Goal: Information Seeking & Learning: Learn about a topic

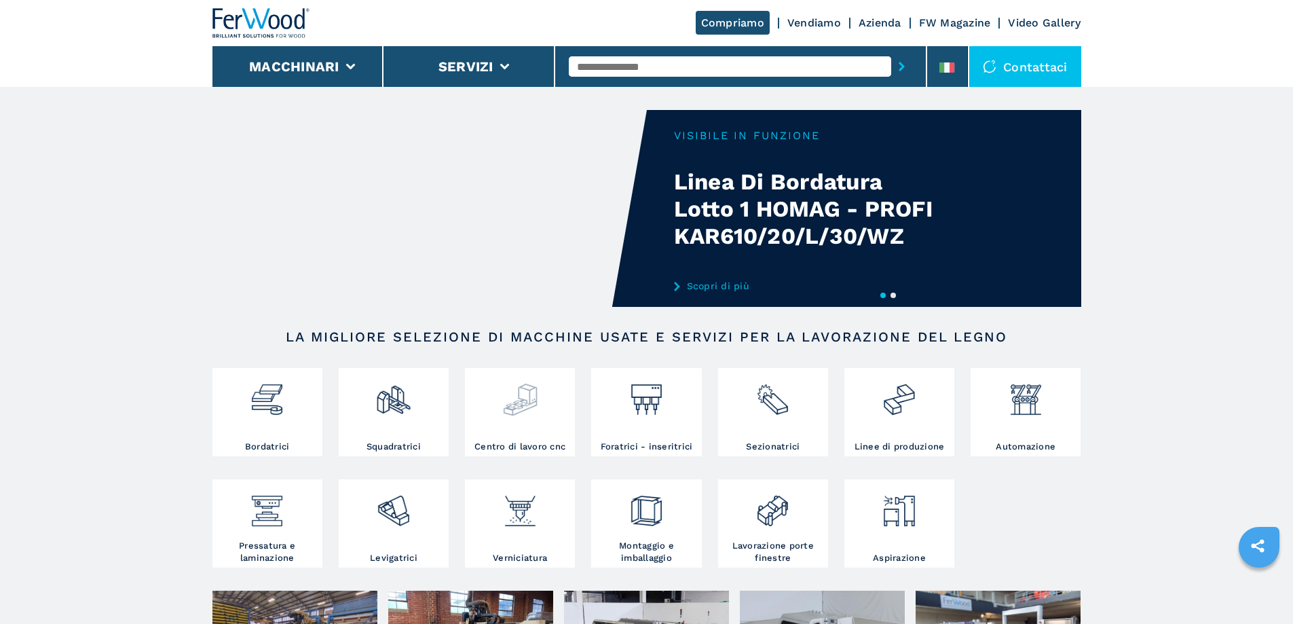
click at [516, 415] on img at bounding box center [520, 394] width 36 height 46
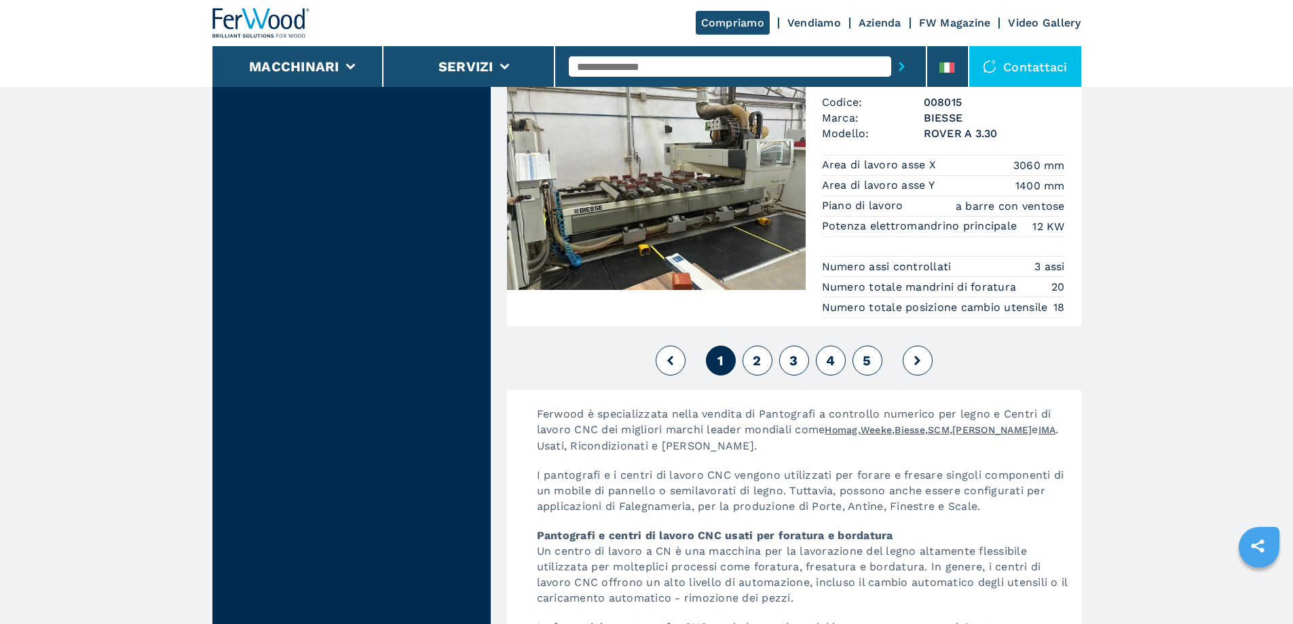
scroll to position [3394, 0]
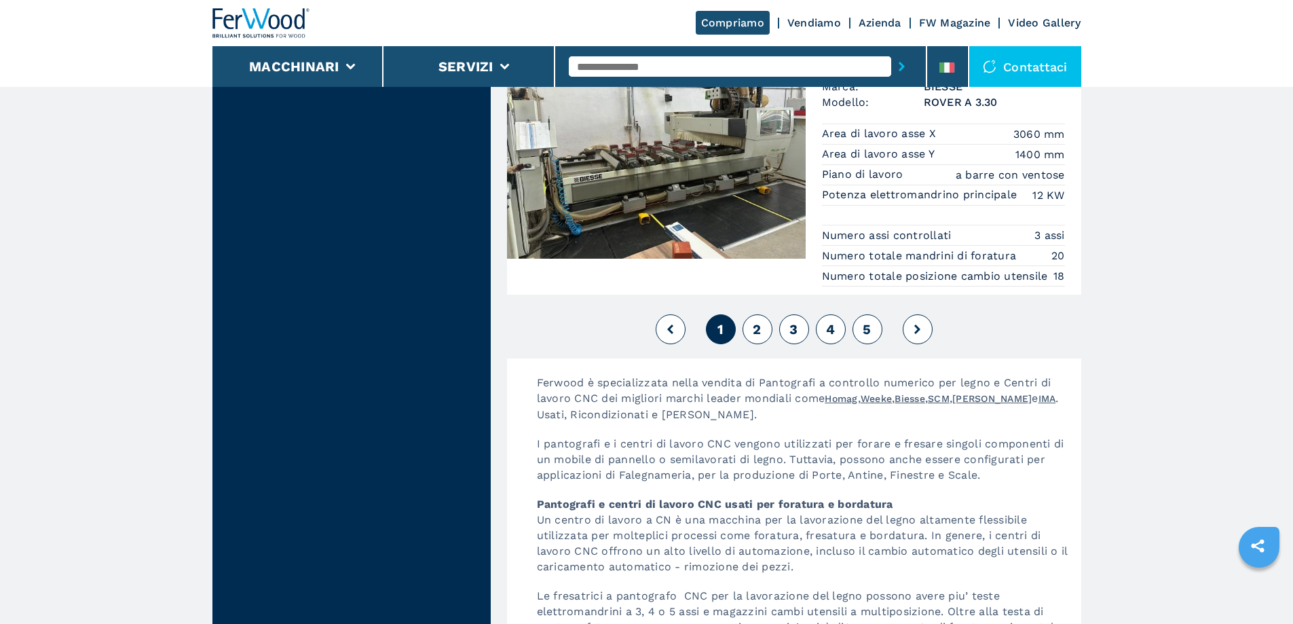
click at [753, 337] on span "2" at bounding box center [757, 329] width 8 height 16
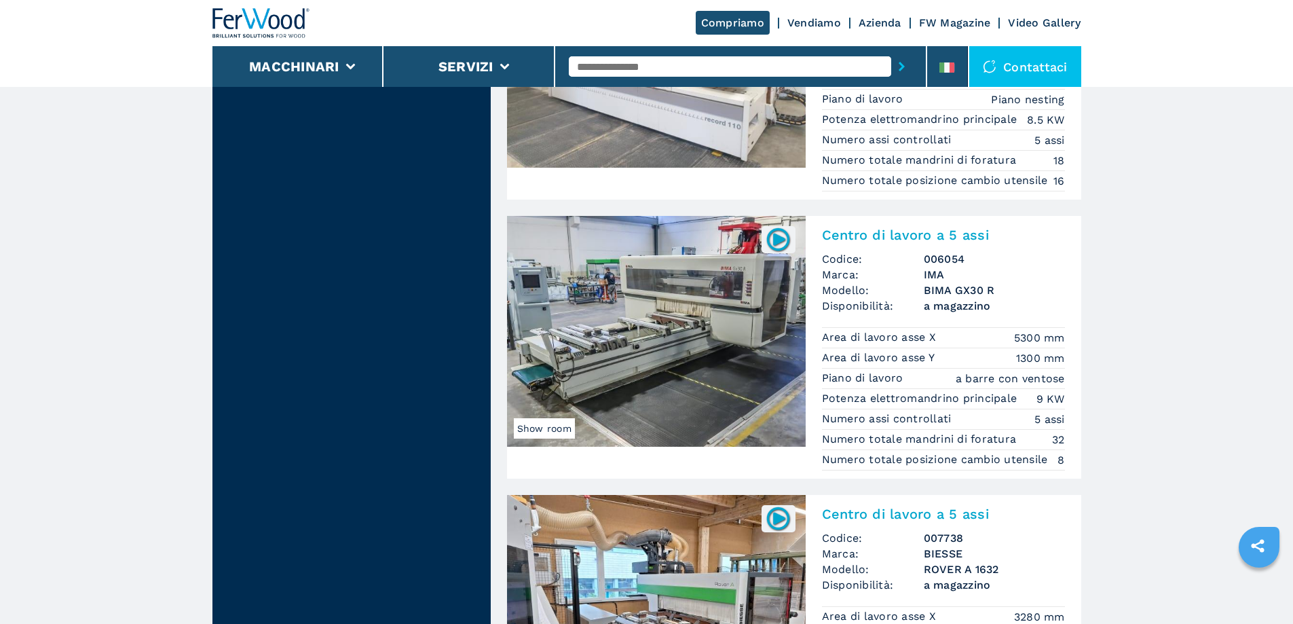
scroll to position [2986, 0]
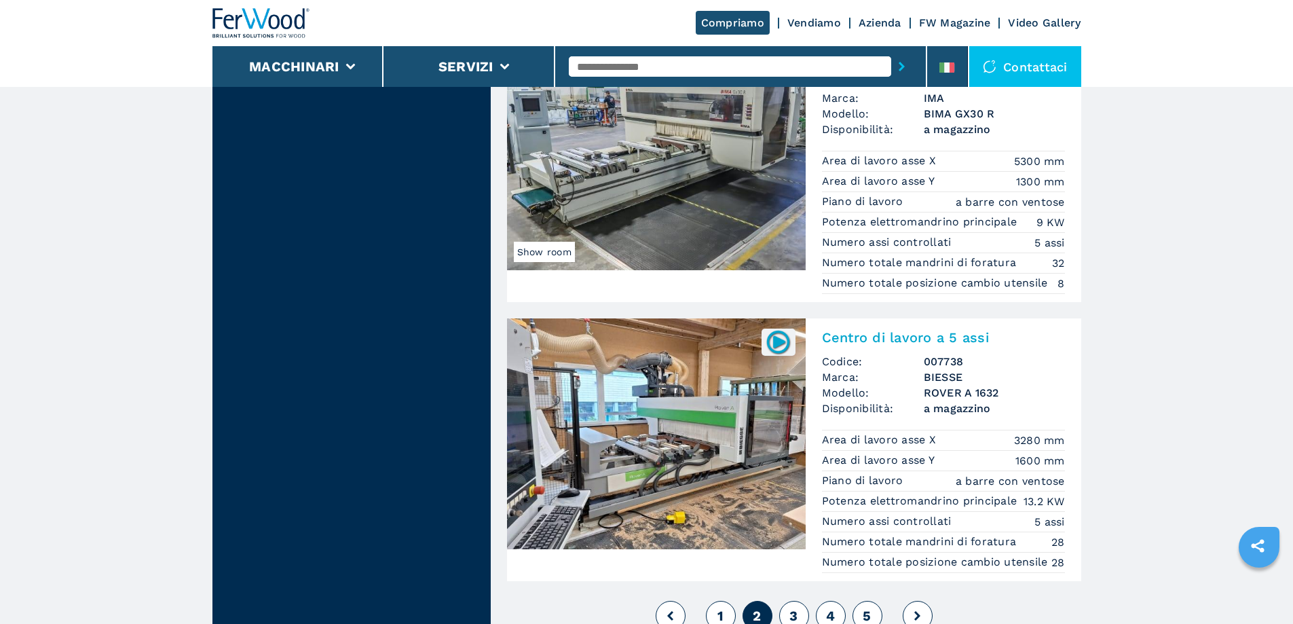
click at [904, 345] on h2 "Centro di lavoro a 5 assi" at bounding box center [943, 337] width 243 height 16
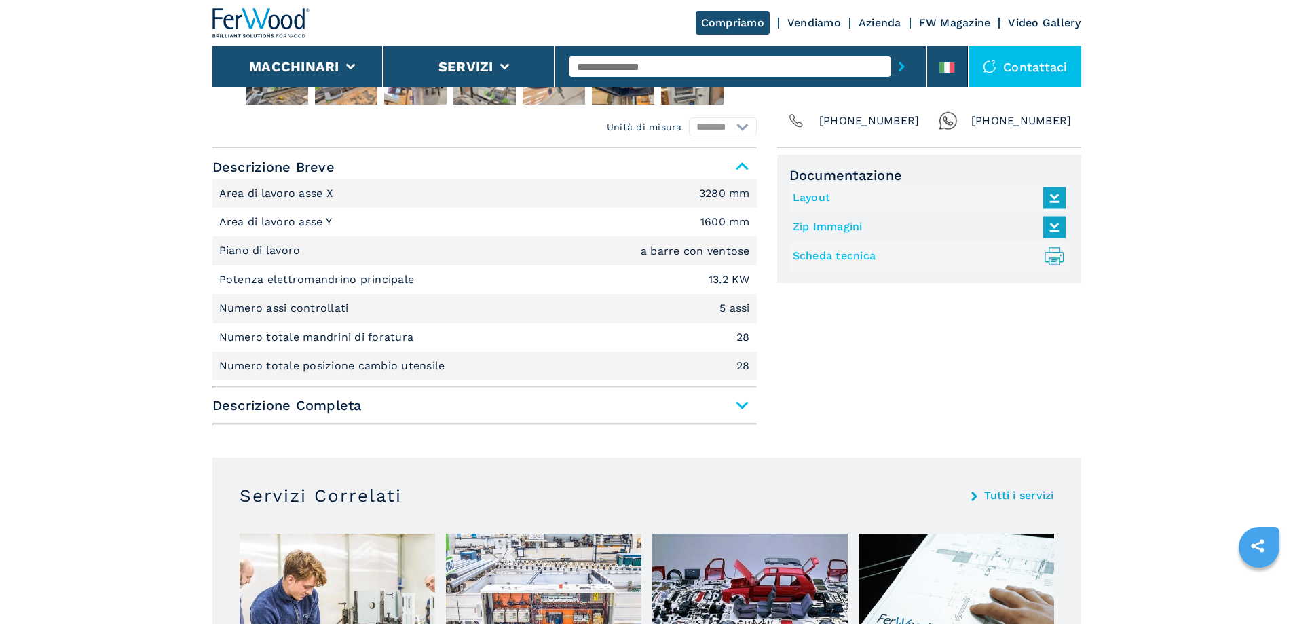
scroll to position [543, 0]
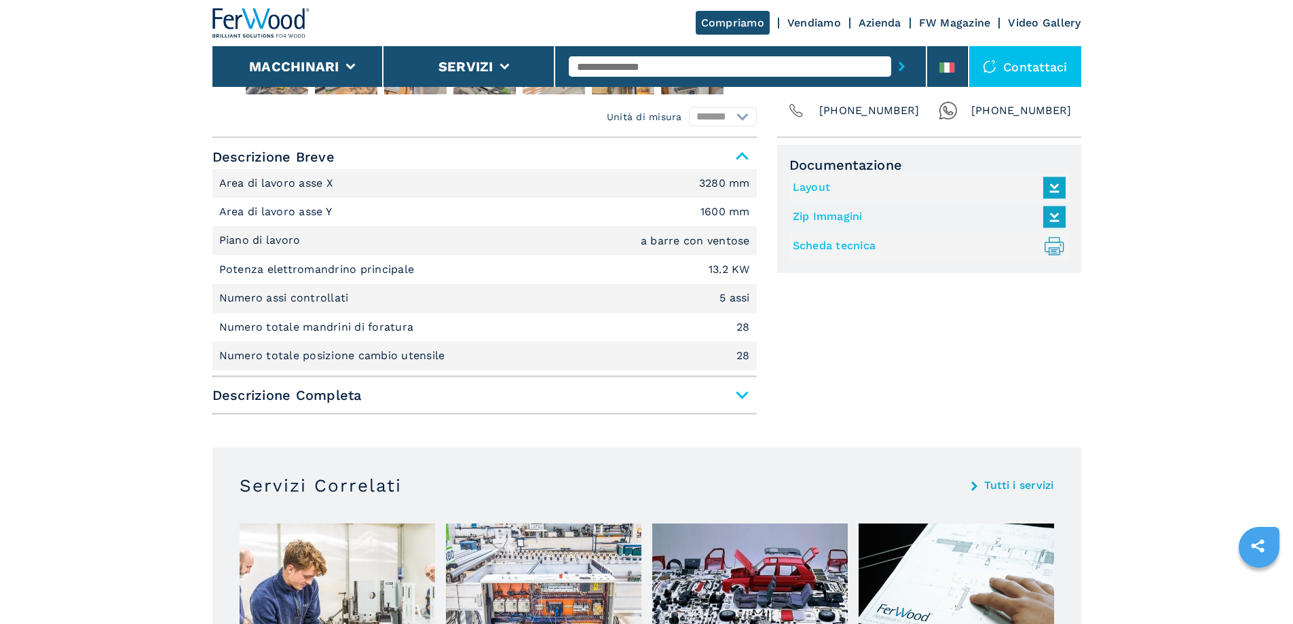
click at [744, 395] on span "Descrizione Completa" at bounding box center [484, 395] width 544 height 24
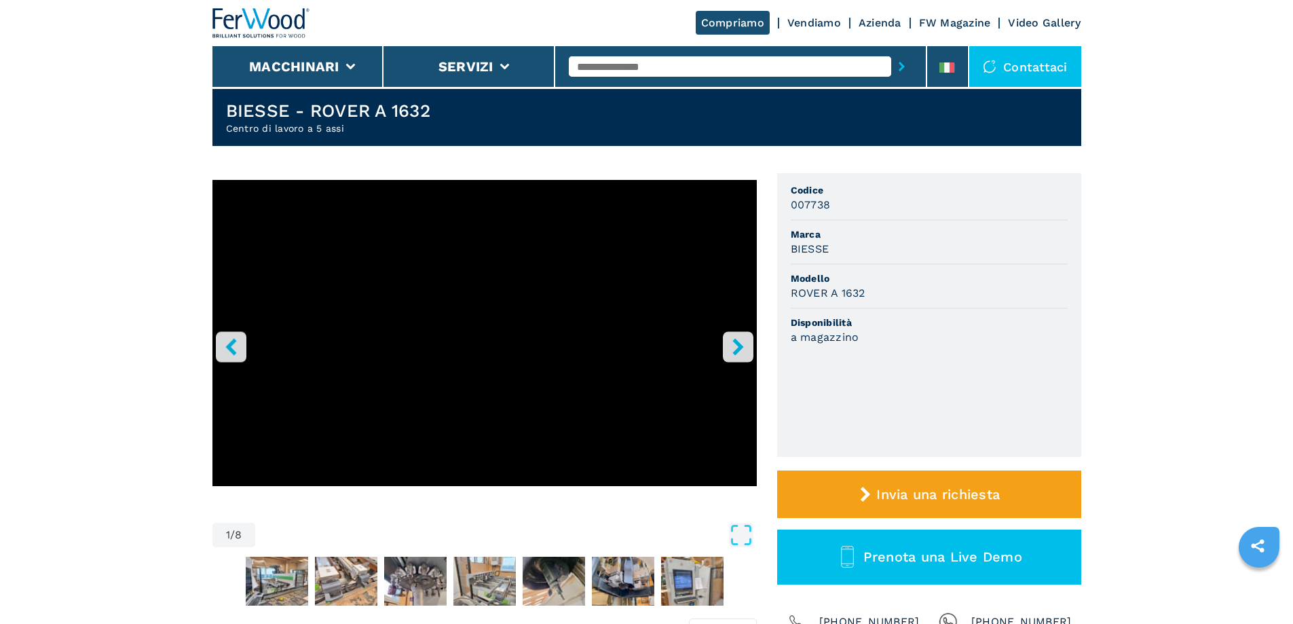
scroll to position [0, 0]
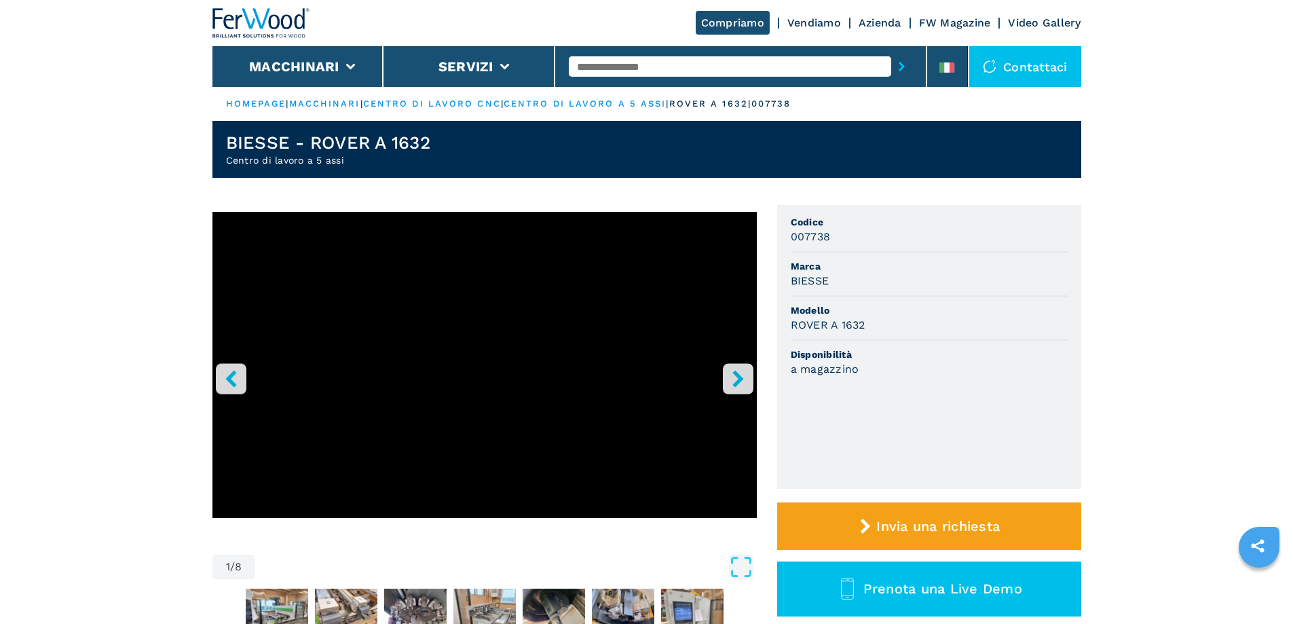
click at [745, 386] on icon "right-button" at bounding box center [738, 378] width 17 height 17
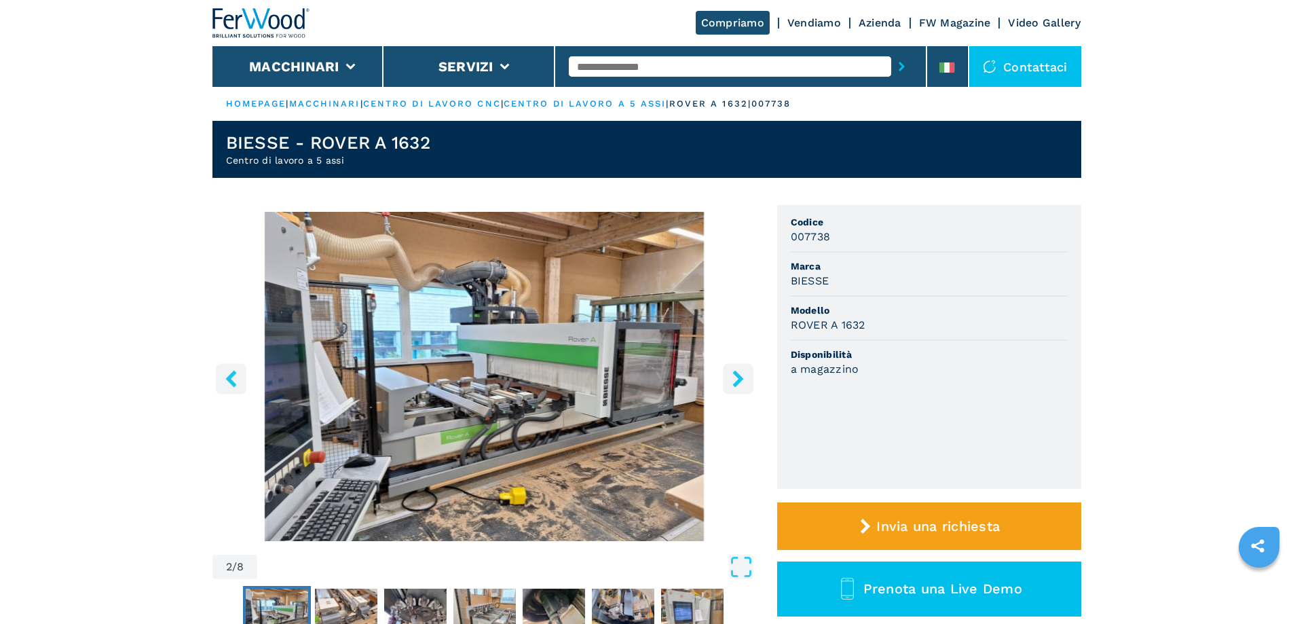
click at [740, 383] on icon "right-button" at bounding box center [738, 378] width 17 height 17
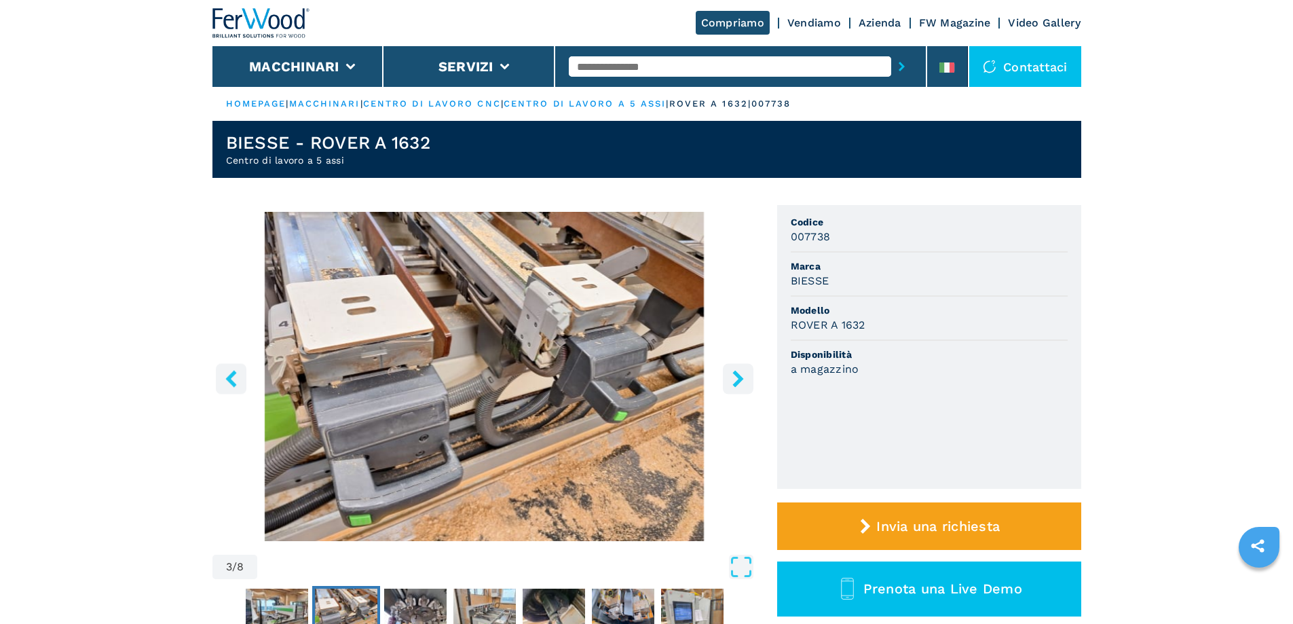
click at [740, 383] on icon "right-button" at bounding box center [738, 378] width 17 height 17
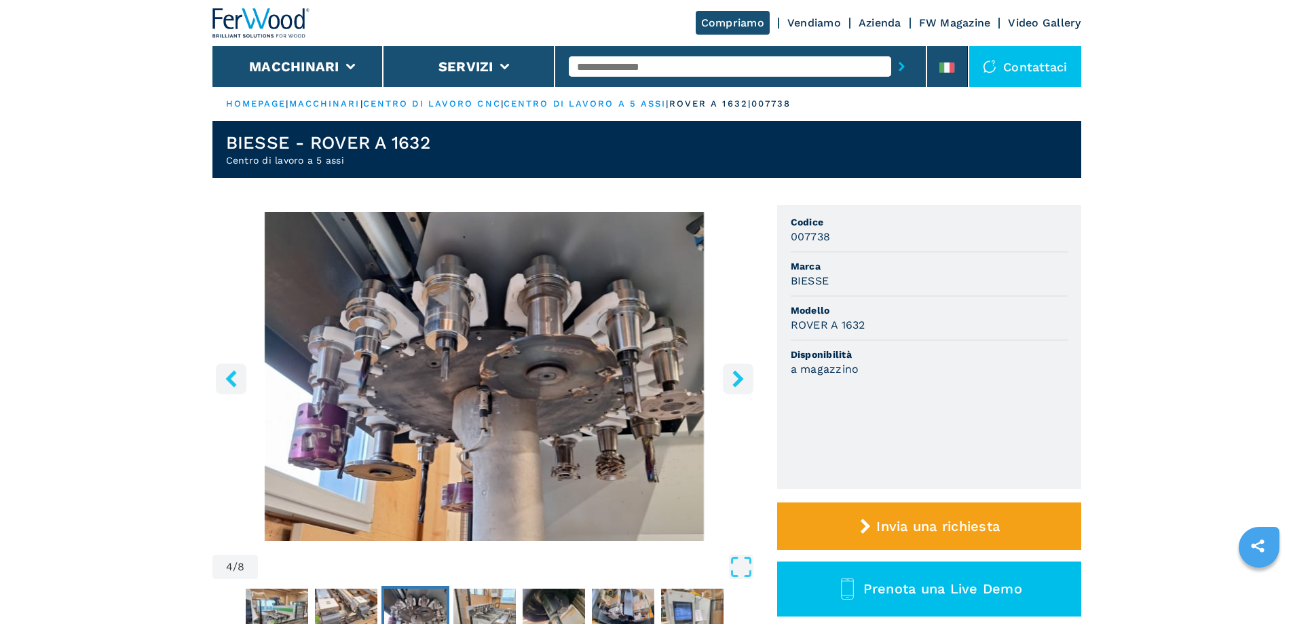
click at [740, 383] on icon "right-button" at bounding box center [738, 378] width 17 height 17
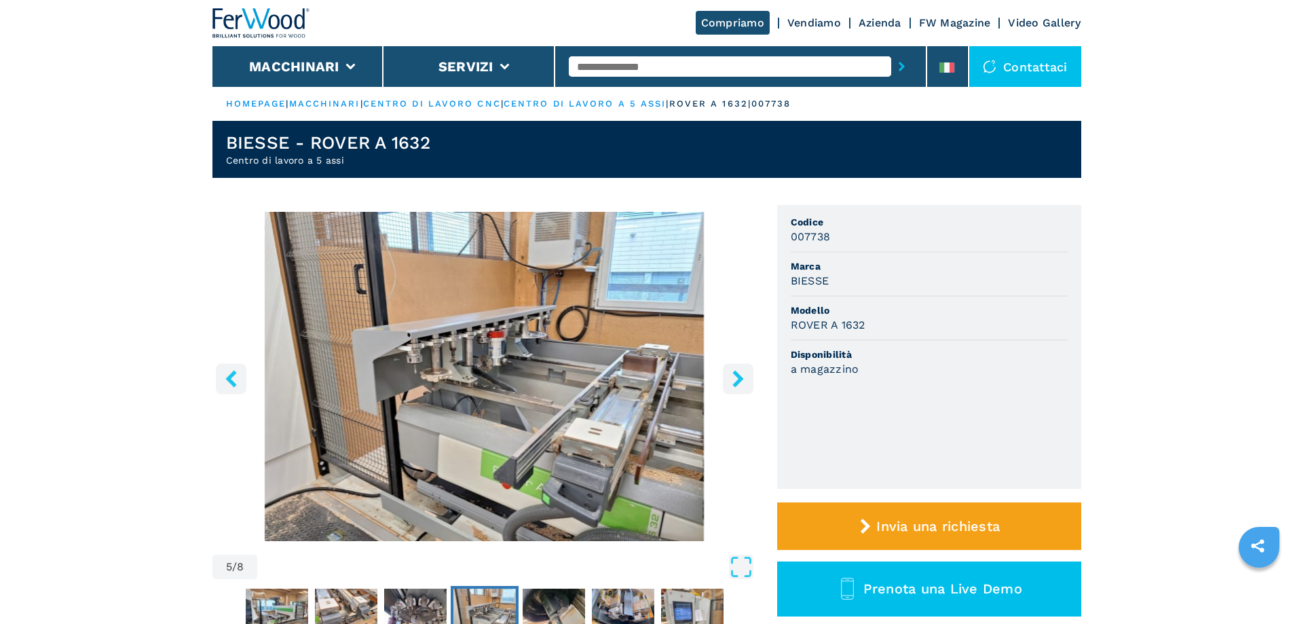
click at [740, 383] on icon "right-button" at bounding box center [738, 378] width 17 height 17
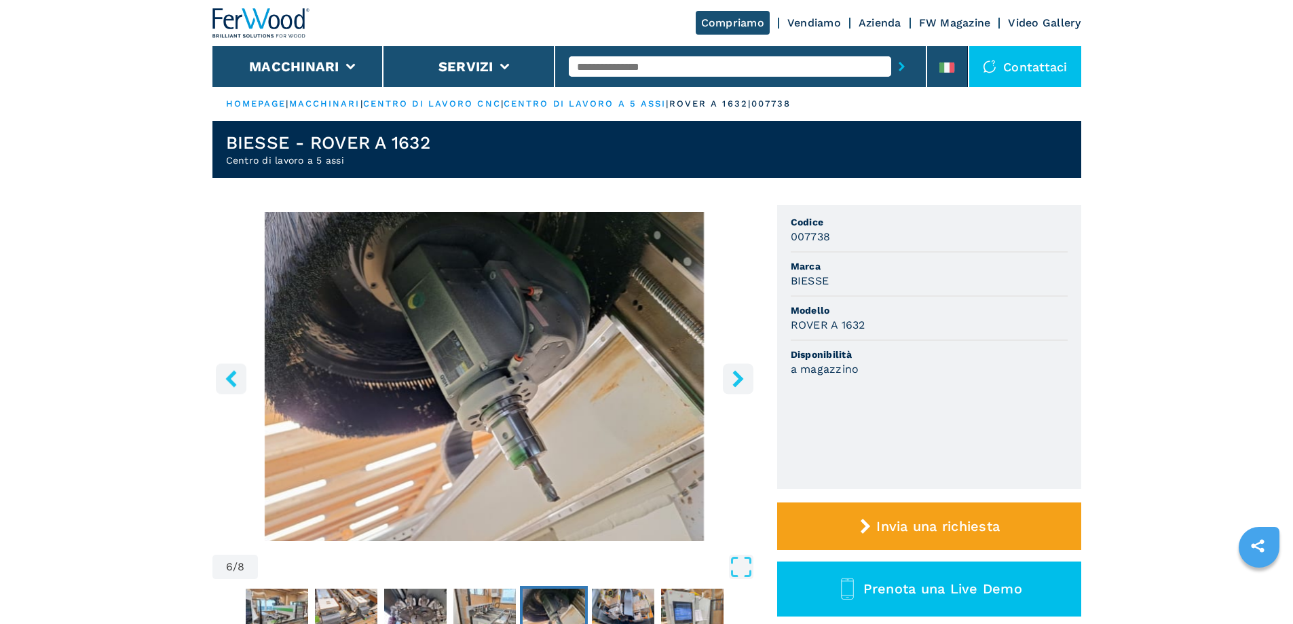
click at [740, 383] on icon "right-button" at bounding box center [738, 378] width 17 height 17
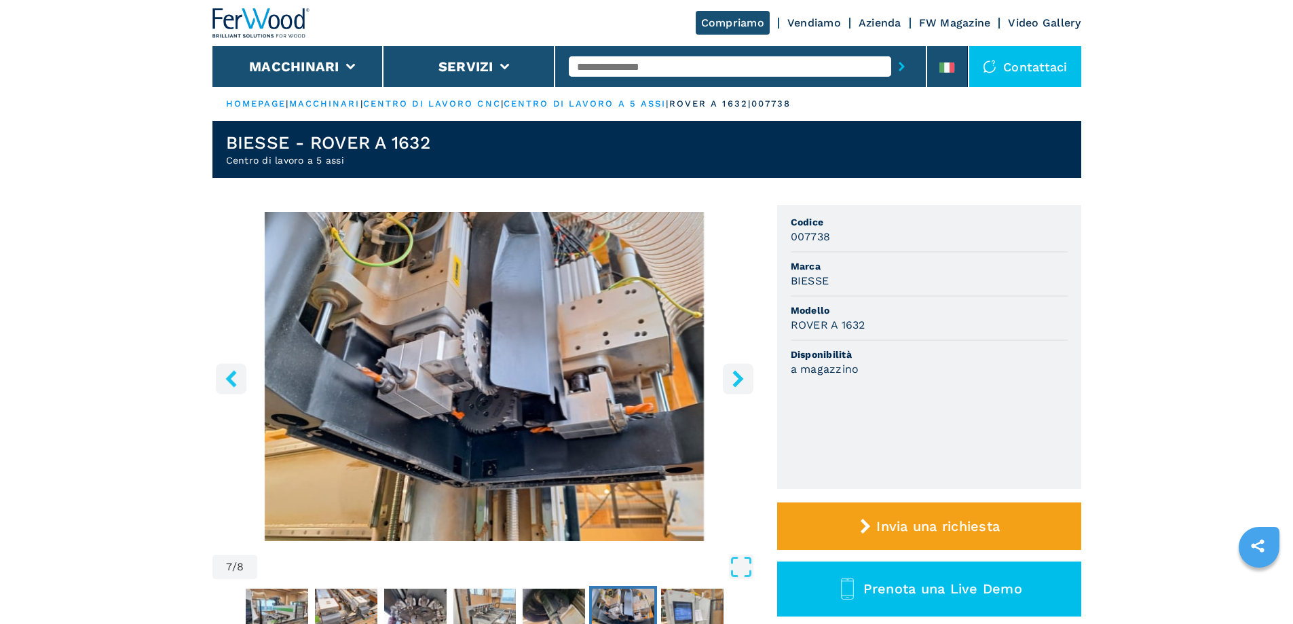
click at [739, 383] on icon "right-button" at bounding box center [738, 378] width 17 height 17
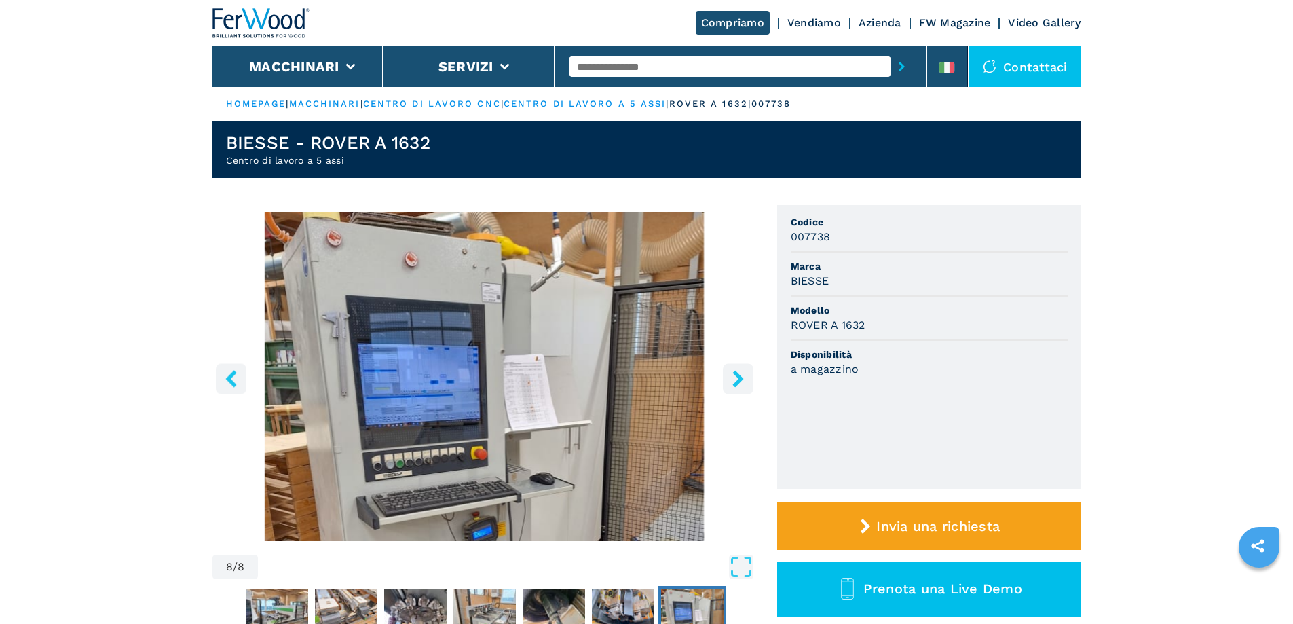
click at [740, 381] on icon "right-button" at bounding box center [737, 378] width 11 height 17
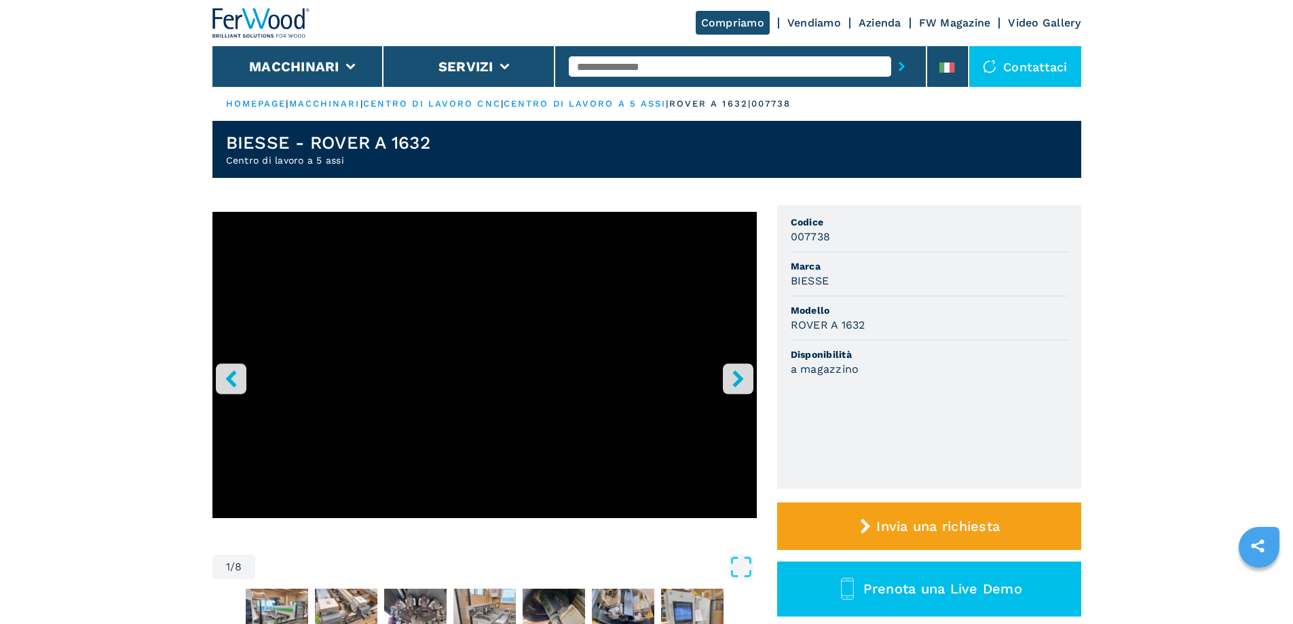
click at [733, 371] on icon "right-button" at bounding box center [738, 378] width 17 height 17
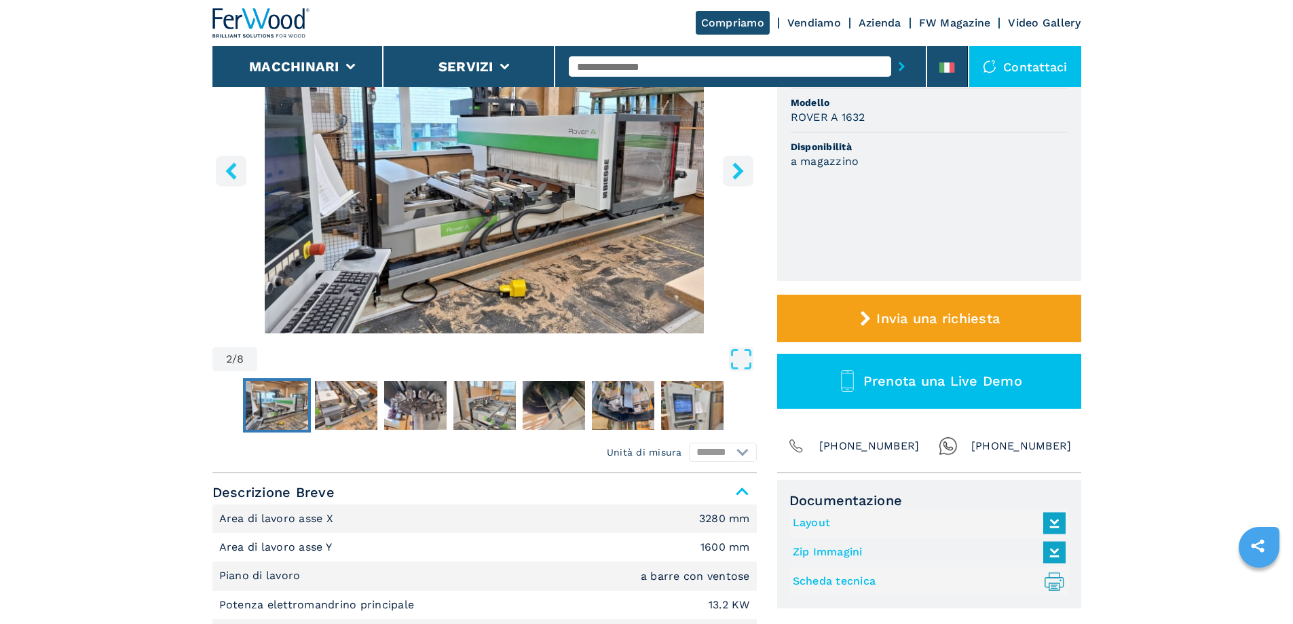
scroll to position [204, 0]
